Goal: Task Accomplishment & Management: Complete application form

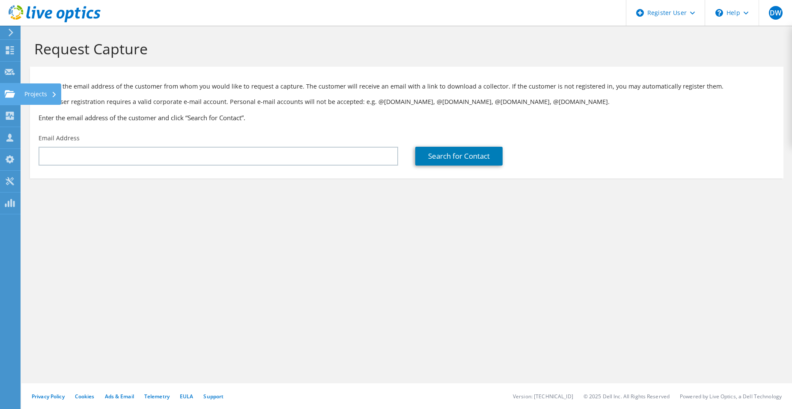
click at [21, 96] on div "Projects" at bounding box center [40, 93] width 41 height 21
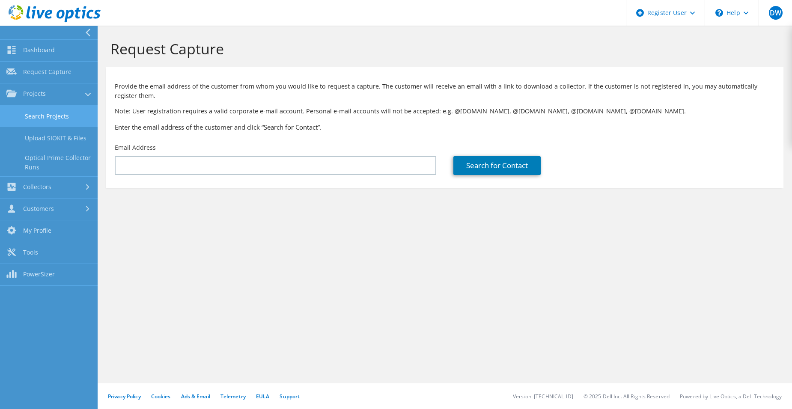
click at [59, 121] on link "Search Projects" at bounding box center [49, 116] width 98 height 22
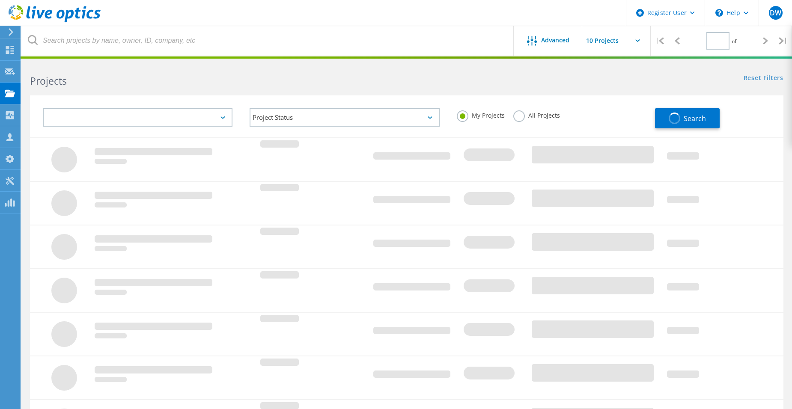
type input "1"
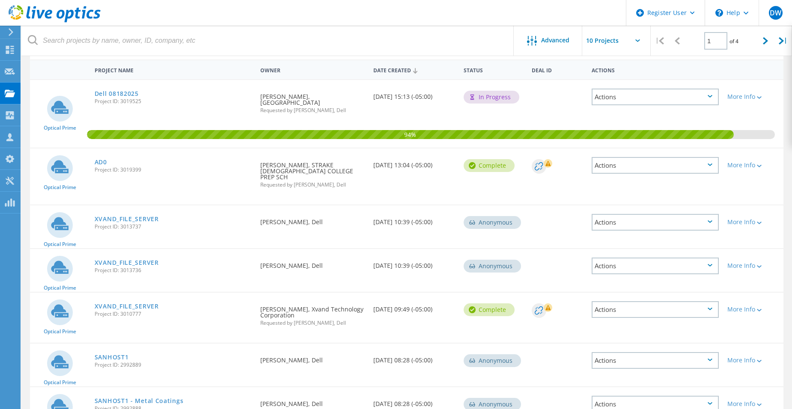
scroll to position [86, 0]
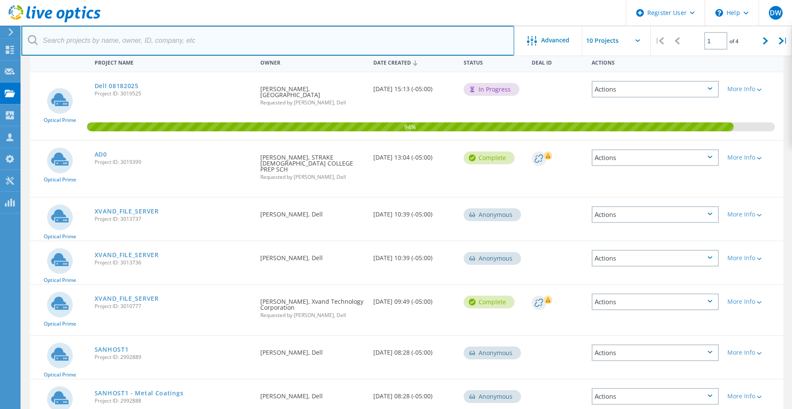
click at [108, 48] on input "text" at bounding box center [267, 41] width 493 height 30
paste input "thoffart@eereed.com"
type input "thoffart@eereed.com"
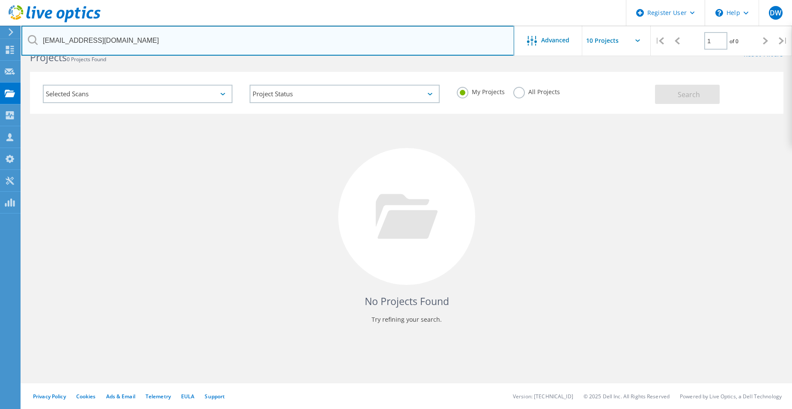
scroll to position [24, 0]
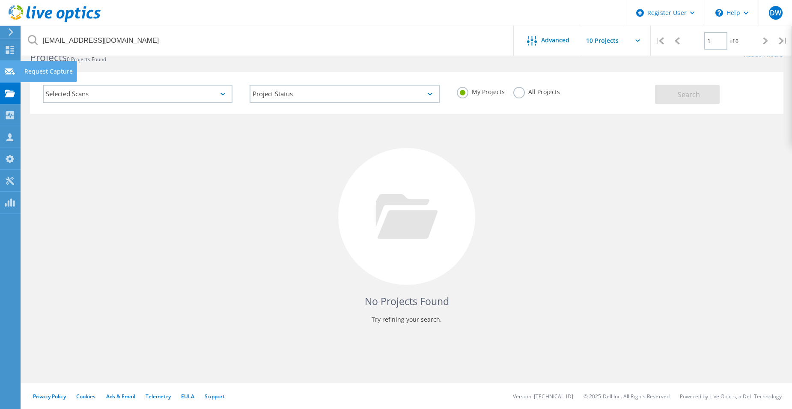
click at [12, 71] on use at bounding box center [10, 71] width 10 height 6
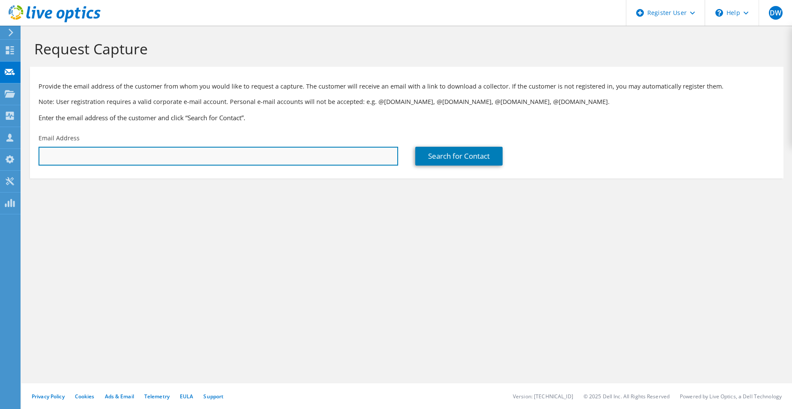
paste input "[EMAIL_ADDRESS][DOMAIN_NAME]"
type input "[EMAIL_ADDRESS][DOMAIN_NAME]"
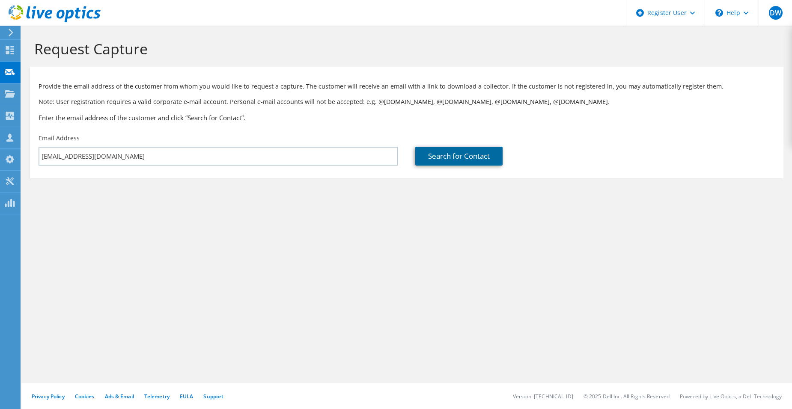
click at [470, 152] on link "Search for Contact" at bounding box center [458, 156] width 87 height 19
type input "[PERSON_NAME] CONSTRUCTION LP"
type input "[PERSON_NAME]"
type input "[GEOGRAPHIC_DATA]"
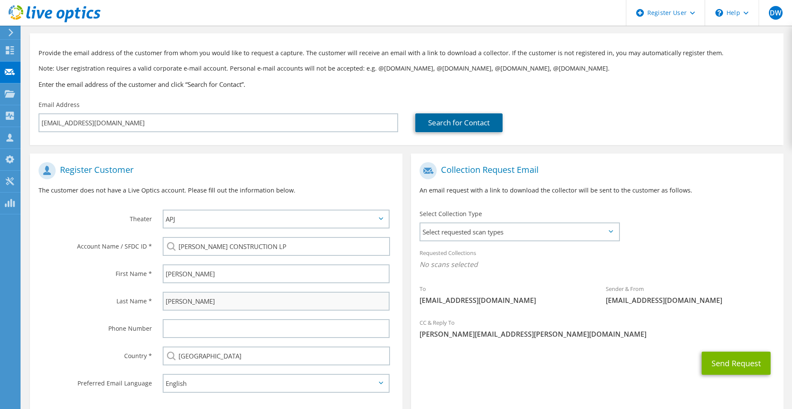
scroll to position [77, 0]
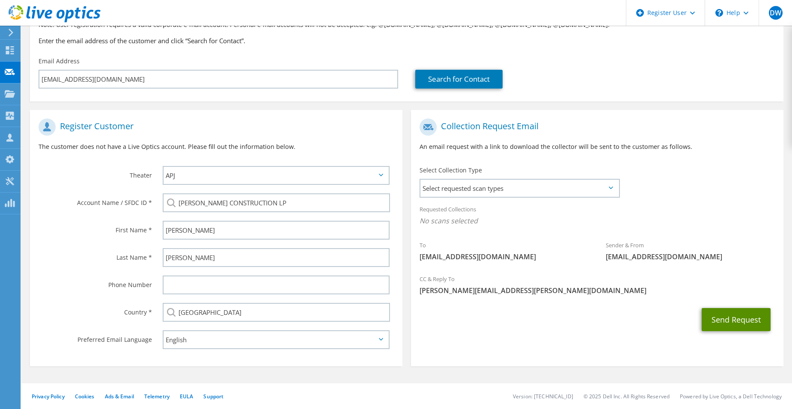
click at [724, 318] on button "Send Request" at bounding box center [735, 319] width 69 height 23
